Goal: Information Seeking & Learning: Learn about a topic

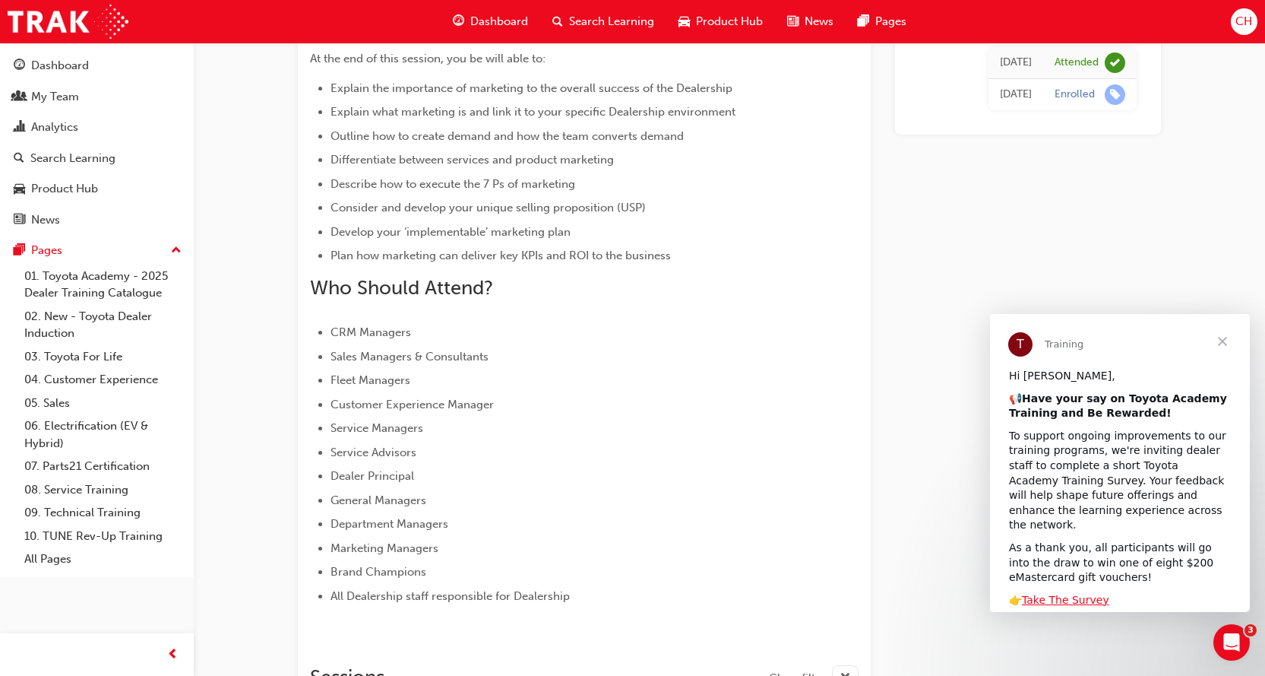
click at [1223, 342] on span "Close" at bounding box center [1222, 341] width 55 height 55
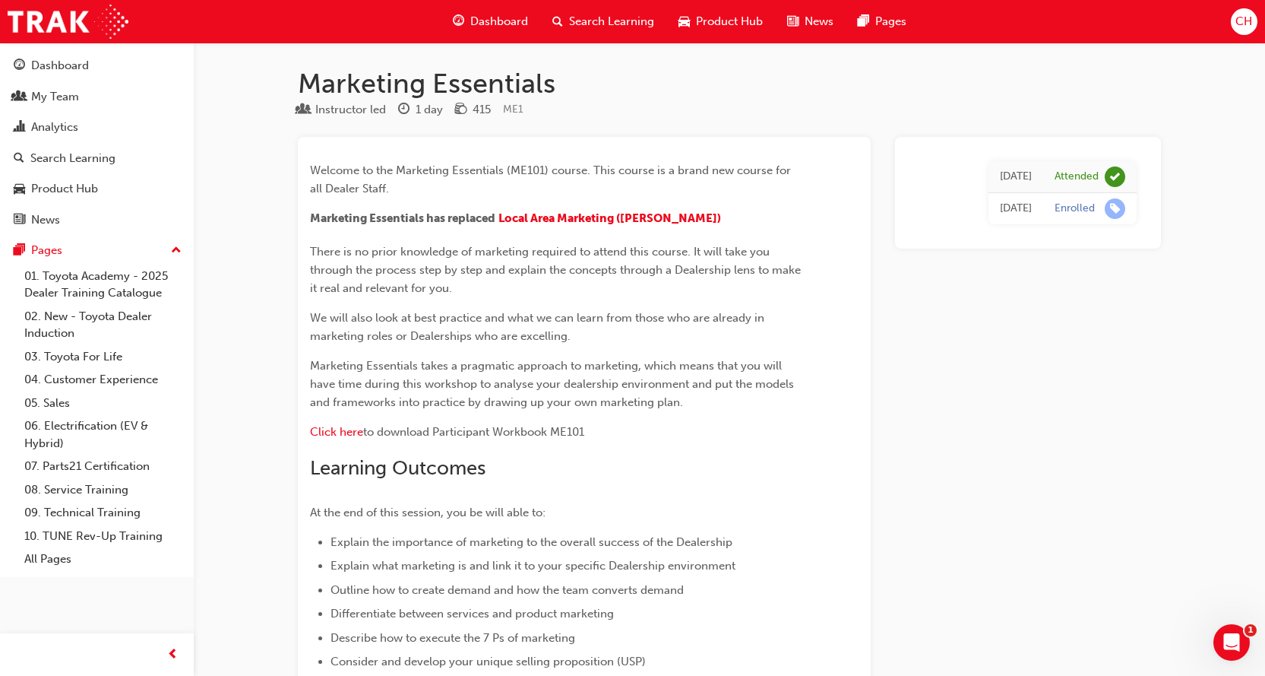
click at [509, 25] on span "Dashboard" at bounding box center [499, 21] width 58 height 17
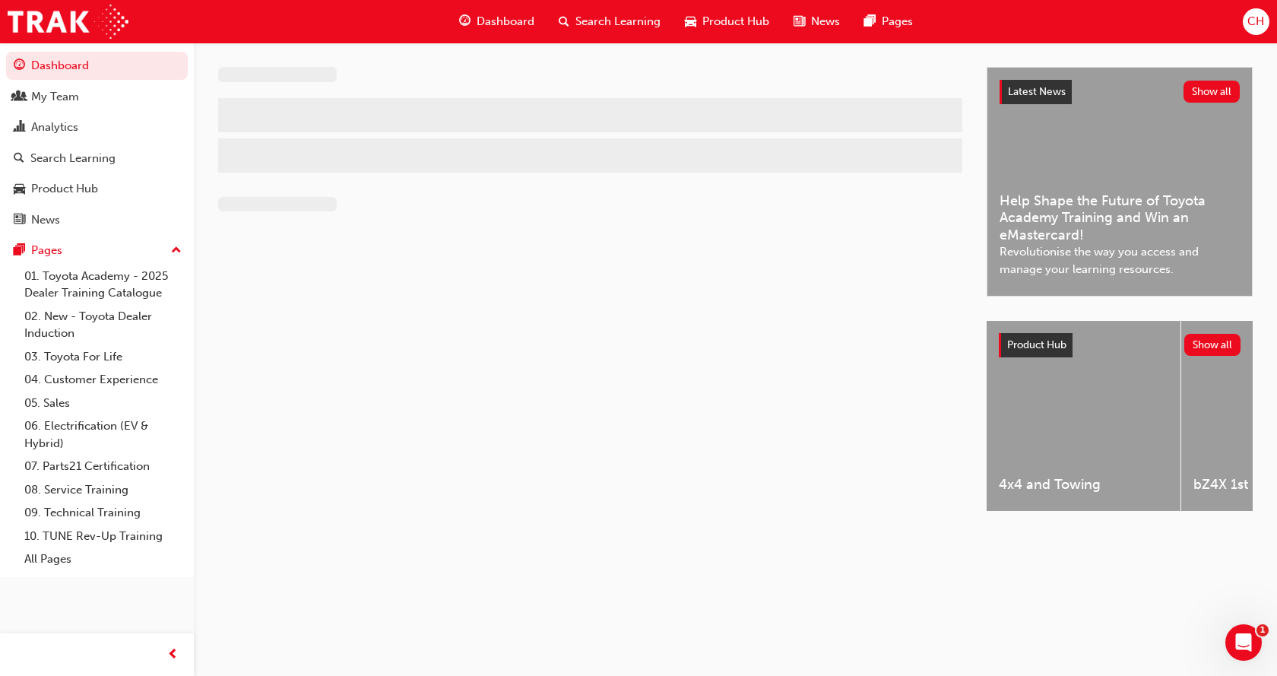
click at [618, 21] on span "Search Learning" at bounding box center [617, 21] width 85 height 17
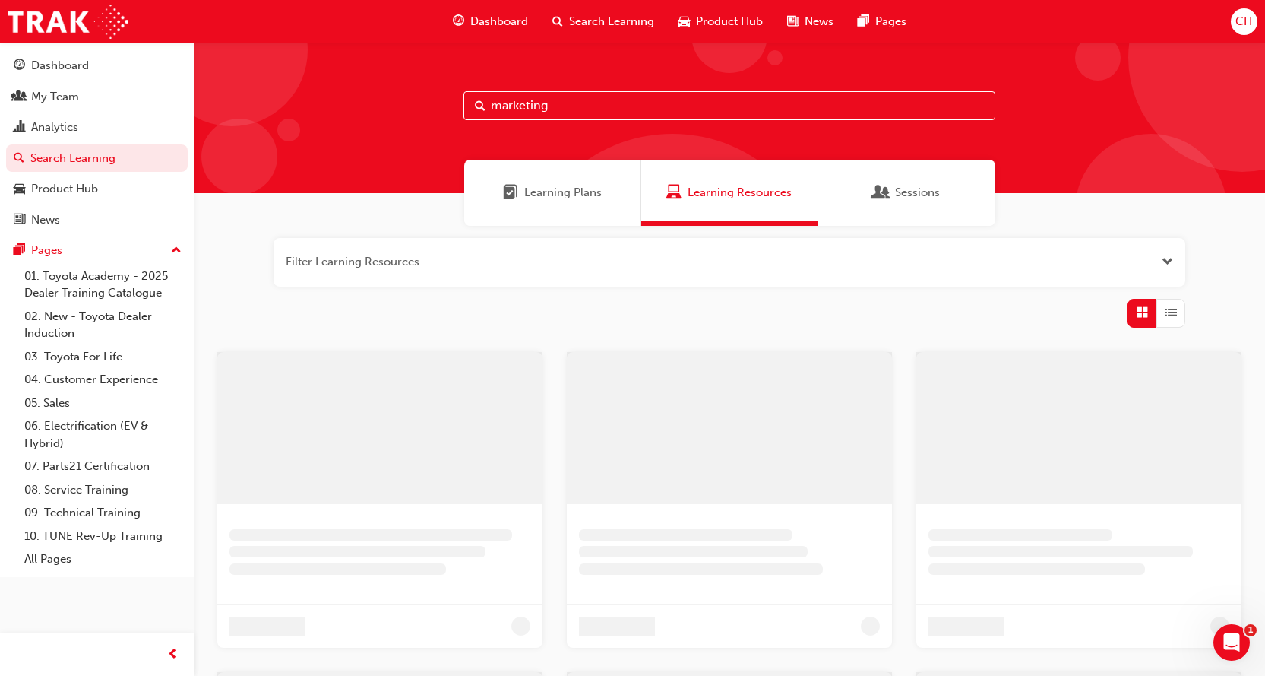
click at [508, 104] on input "marketing" at bounding box center [730, 105] width 532 height 29
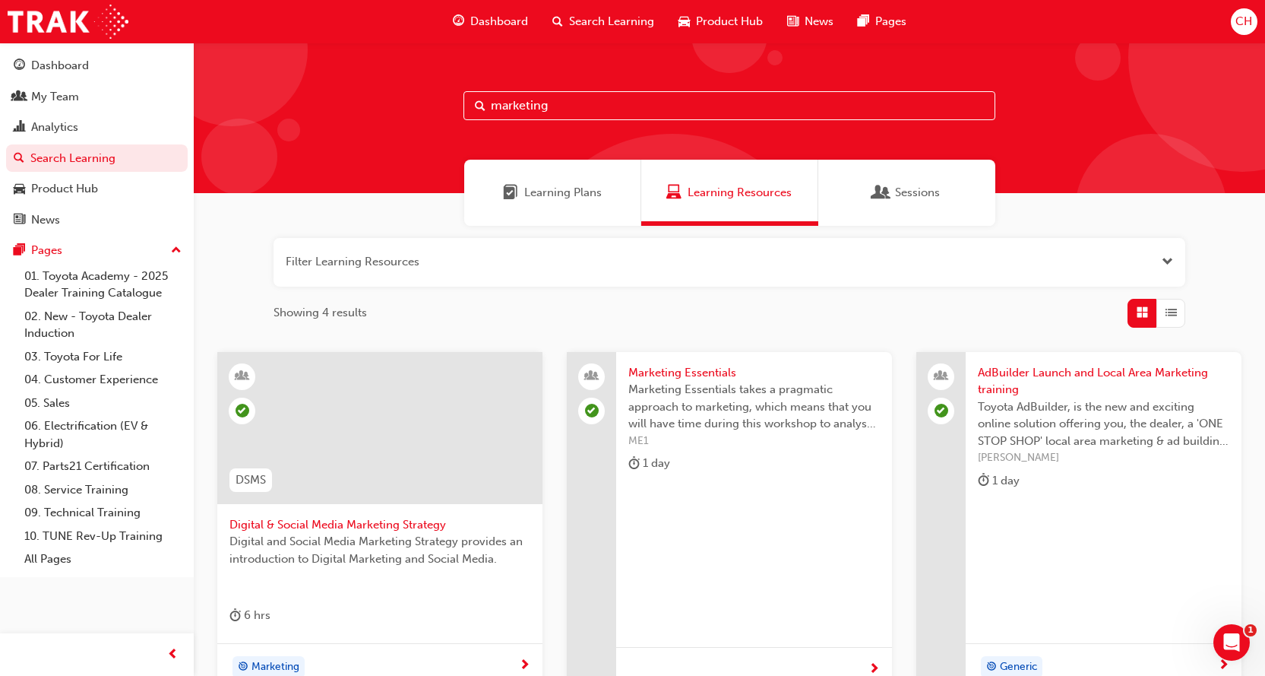
click at [559, 106] on input "marketing" at bounding box center [730, 105] width 532 height 29
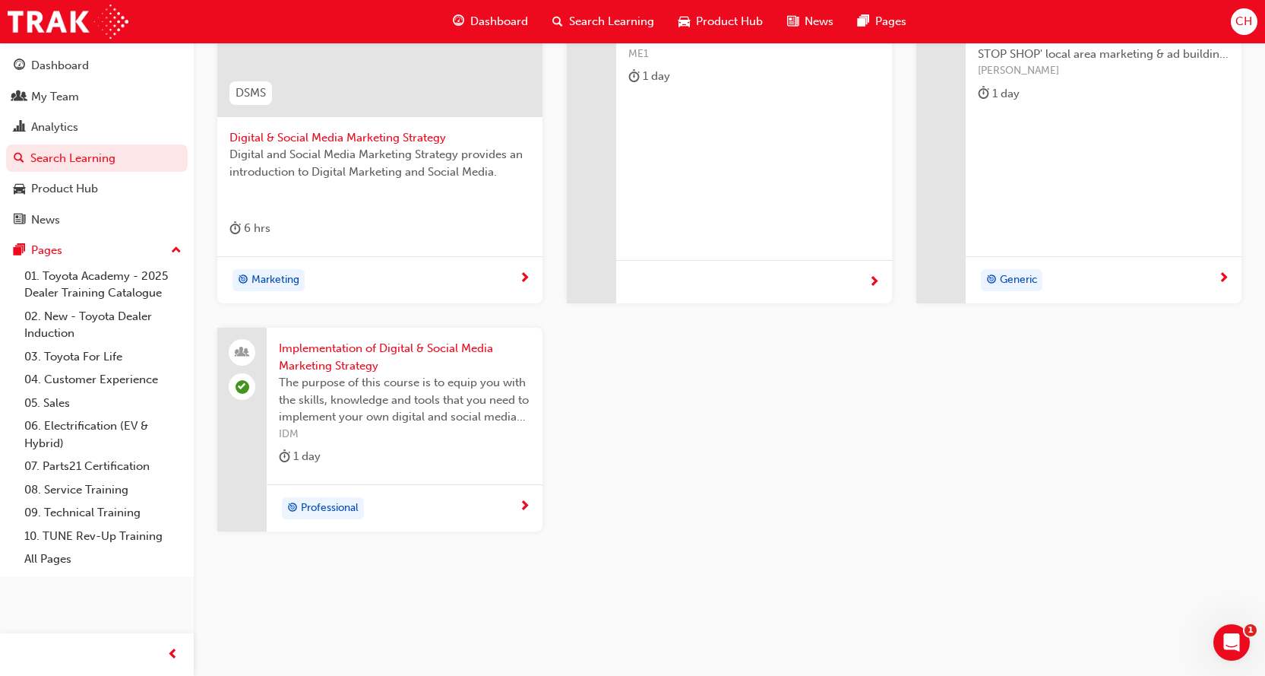
scroll to position [390, 0]
